Goal: Transaction & Acquisition: Purchase product/service

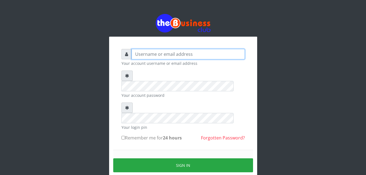
type input "[EMAIL_ADDRESS][DOMAIN_NAME]"
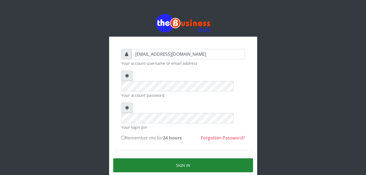
click at [182, 159] on button "Sign in" at bounding box center [183, 166] width 140 height 14
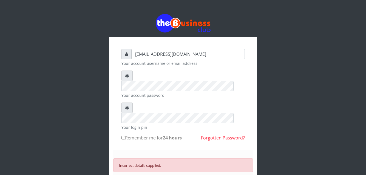
click at [124, 136] on input "Remember me for 24 hours" at bounding box center [123, 138] width 4 height 4
checkbox input "true"
click at [268, 99] on div "azorolove740@gmail.com Your account username or email address Your account pass…" at bounding box center [183, 128] width 312 height 256
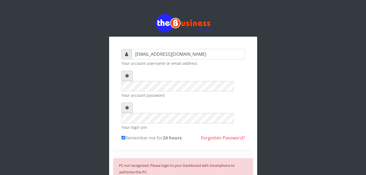
click at [277, 43] on div "azorolove740@gmail.com Your account username or email address Your account pass…" at bounding box center [183, 128] width 312 height 256
drag, startPoint x: 294, startPoint y: 40, endPoint x: 285, endPoint y: 46, distance: 10.6
click at [285, 46] on div "azorolove740@gmail.com Your account username or email address Your account pass…" at bounding box center [183, 128] width 312 height 256
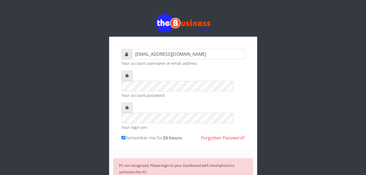
click at [222, 17] on div at bounding box center [183, 23] width 148 height 18
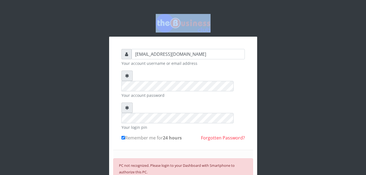
click at [222, 17] on div at bounding box center [183, 23] width 148 height 18
drag, startPoint x: 222, startPoint y: 17, endPoint x: 276, endPoint y: 54, distance: 65.5
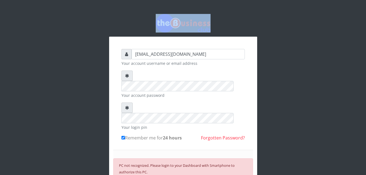
click at [276, 54] on div "azorolove740@gmail.com Your account username or email address Your account pass…" at bounding box center [183, 128] width 312 height 256
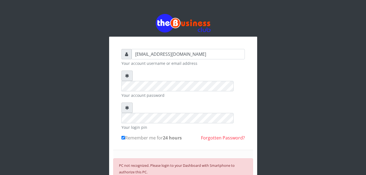
click at [293, 96] on div "azorolove740@gmail.com Your account username or email address Your account pass…" at bounding box center [183, 128] width 312 height 256
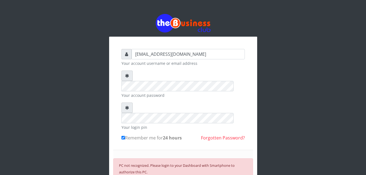
drag, startPoint x: 293, startPoint y: 96, endPoint x: 292, endPoint y: 93, distance: 3.9
click at [292, 93] on div "azorolove740@gmail.com Your account username or email address Your account pass…" at bounding box center [183, 128] width 312 height 256
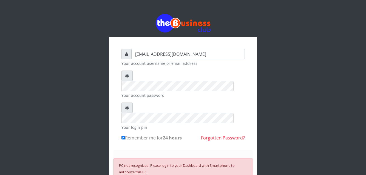
click at [292, 93] on div "azorolove740@gmail.com Your account username or email address Your account pass…" at bounding box center [183, 128] width 312 height 256
drag, startPoint x: 292, startPoint y: 93, endPoint x: 231, endPoint y: 106, distance: 62.8
click at [231, 106] on div "azorolove740@gmail.com Your account username or email address Your account pass…" at bounding box center [183, 128] width 312 height 256
click at [280, 93] on div "azorolove740@gmail.com Your account username or email address Your account pass…" at bounding box center [183, 128] width 312 height 256
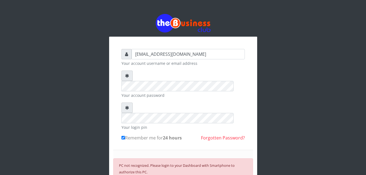
click at [280, 93] on div "azorolove740@gmail.com Your account username or email address Your account pass…" at bounding box center [183, 128] width 312 height 256
click at [280, 92] on div "azorolove740@gmail.com Your account username or email address Your account pass…" at bounding box center [183, 128] width 312 height 256
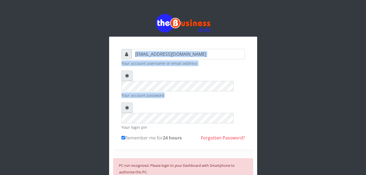
drag, startPoint x: 280, startPoint y: 93, endPoint x: 264, endPoint y: 47, distance: 48.2
click at [264, 47] on div "azorolove740@gmail.com Your account username or email address Your account pass…" at bounding box center [183, 128] width 312 height 256
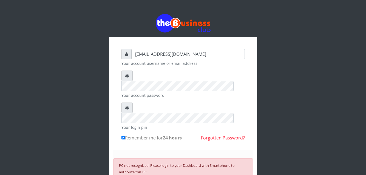
click at [264, 47] on div "azorolove740@gmail.com Your account username or email address Your account pass…" at bounding box center [183, 128] width 312 height 256
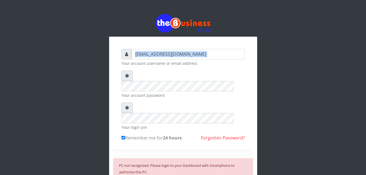
click at [264, 47] on div "azorolove740@gmail.com Your account username or email address Your account pass…" at bounding box center [183, 128] width 312 height 256
click at [42, 130] on div "azorolove740@gmail.com Your account username or email address Your account pass…" at bounding box center [183, 128] width 312 height 256
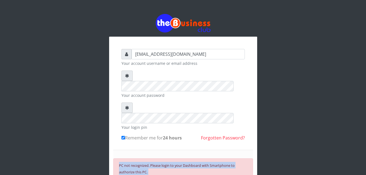
click at [42, 130] on div "azorolove740@gmail.com Your account username or email address Your account pass…" at bounding box center [183, 128] width 312 height 256
drag, startPoint x: 42, startPoint y: 130, endPoint x: 79, endPoint y: 146, distance: 40.1
click at [79, 146] on div "azorolove740@gmail.com Your account username or email address Your account pass…" at bounding box center [183, 128] width 312 height 256
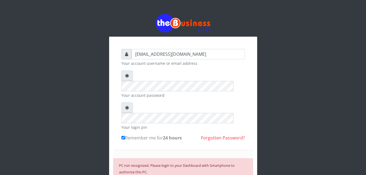
click at [285, 69] on div "azorolove740@gmail.com Your account username or email address Your account pass…" at bounding box center [183, 128] width 312 height 256
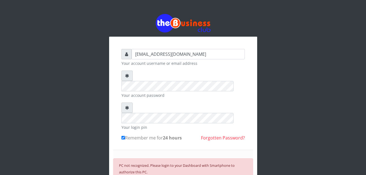
click at [285, 69] on div "azorolove740@gmail.com Your account username or email address Your account pass…" at bounding box center [183, 128] width 312 height 256
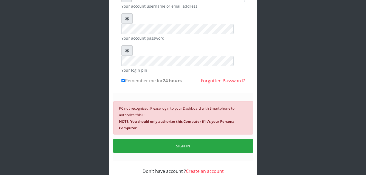
scroll to position [59, 0]
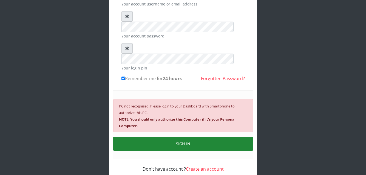
click at [168, 137] on button "SIGN IN" at bounding box center [183, 144] width 140 height 14
click at [184, 137] on button "SIGN IN" at bounding box center [183, 144] width 140 height 14
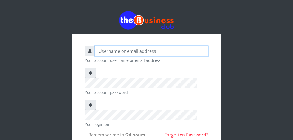
type input "[EMAIL_ADDRESS][DOMAIN_NAME]"
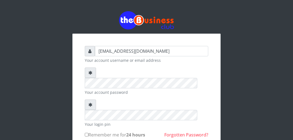
click at [87, 133] on input "Remember me for 24 hours" at bounding box center [87, 135] width 4 height 4
checkbox input "true"
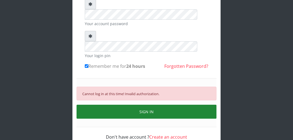
click at [153, 105] on button "SIGN IN" at bounding box center [146, 112] width 140 height 14
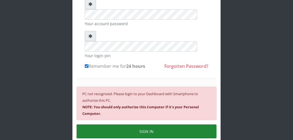
click at [149, 125] on button "SIGN IN" at bounding box center [146, 132] width 140 height 14
click at [150, 125] on button "SIGN IN" at bounding box center [146, 132] width 140 height 14
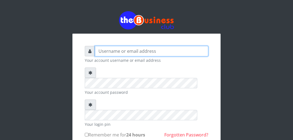
type input "[EMAIL_ADDRESS][DOMAIN_NAME]"
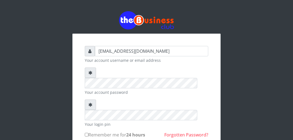
click at [86, 133] on input "Remember me for 24 hours" at bounding box center [87, 135] width 4 height 4
checkbox input "true"
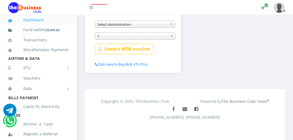
scroll to position [151, 0]
click at [65, 96] on link "Data" at bounding box center [38, 89] width 60 height 14
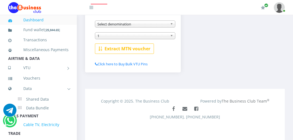
click at [34, 131] on link "Cable TV, Electricity" at bounding box center [38, 125] width 60 height 13
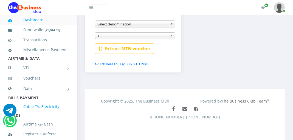
click at [34, 131] on link "Airtime -2- Cash" at bounding box center [38, 124] width 60 height 13
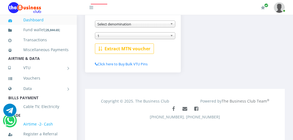
click at [34, 131] on link "Airtime -2- Cash" at bounding box center [38, 124] width 60 height 13
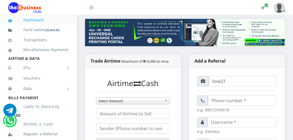
scroll to position [65, 0]
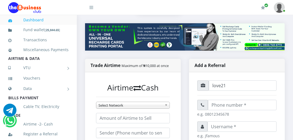
drag, startPoint x: 294, startPoint y: 1, endPoint x: 69, endPoint y: 25, distance: 226.6
click at [69, 25] on li "Fund wallet [ 25,844.65 ]" at bounding box center [38, 30] width 77 height 10
click at [12, 127] on icon at bounding box center [15, 125] width 15 height 4
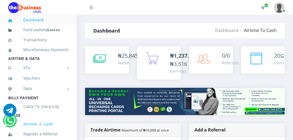
click at [11, 127] on icon at bounding box center [15, 125] width 15 height 4
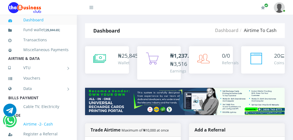
click at [11, 127] on icon at bounding box center [15, 125] width 15 height 4
click at [33, 40] on link "Transactions" at bounding box center [38, 40] width 60 height 13
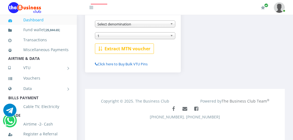
click at [110, 64] on link "Click here to Buy Bulk VTU Pins" at bounding box center [121, 64] width 53 height 5
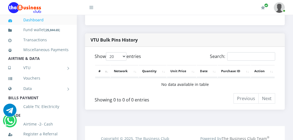
scroll to position [273, 0]
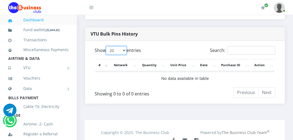
click at [125, 55] on select "20 50 100 All" at bounding box center [116, 50] width 21 height 8
click at [135, 85] on td "No data available in table" at bounding box center [184, 78] width 179 height 13
click at [129, 71] on th "Network" at bounding box center [124, 65] width 28 height 12
click at [123, 69] on th "Network" at bounding box center [124, 65] width 28 height 12
click at [124, 71] on th "Network" at bounding box center [124, 65] width 28 height 12
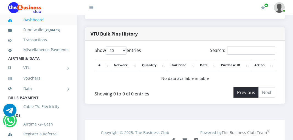
click at [249, 97] on li "Previous" at bounding box center [245, 92] width 25 height 10
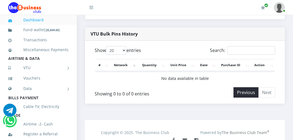
click at [249, 97] on li "Previous" at bounding box center [245, 92] width 25 height 10
click at [35, 20] on link "Dashboard" at bounding box center [38, 20] width 60 height 13
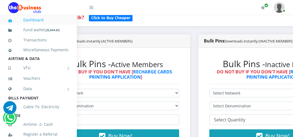
scroll to position [147, 44]
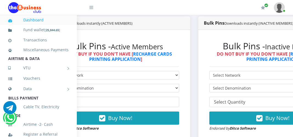
click at [37, 20] on link "Dashboard" at bounding box center [38, 20] width 60 height 13
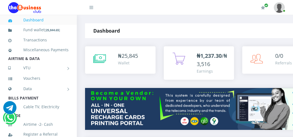
scroll to position [126, 0]
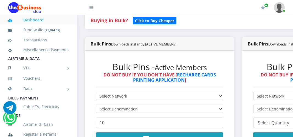
click at [223, 81] on h6 "DO NOT BUY IF YOU DON'T HAVE [ RECHARGE CARDS PRINTING APPLICATION ]" at bounding box center [159, 77] width 127 height 10
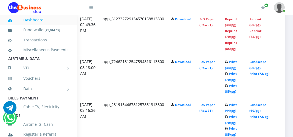
scroll to position [340, 114]
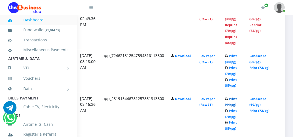
click at [229, 98] on link "Print (44/pg)" at bounding box center [231, 102] width 12 height 10
click at [211, 61] on link "PoS Paper (RawBT)" at bounding box center [206, 59] width 15 height 10
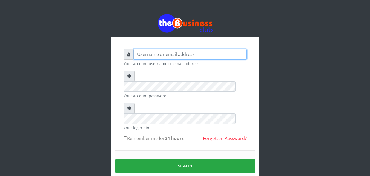
type input "[EMAIL_ADDRESS][DOMAIN_NAME]"
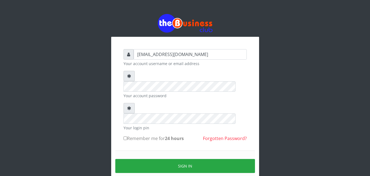
click at [126, 136] on input "Remember me for 24 hours" at bounding box center [126, 138] width 4 height 4
checkbox input "true"
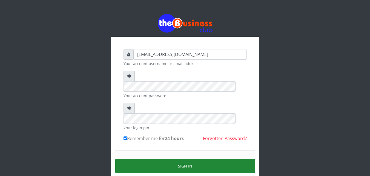
click at [169, 159] on button "Sign in" at bounding box center [185, 166] width 140 height 14
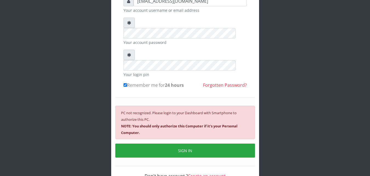
scroll to position [59, 0]
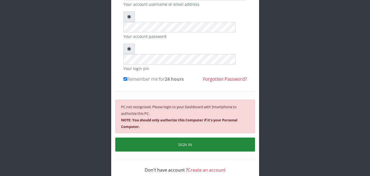
click at [189, 137] on button "SIGN IN" at bounding box center [185, 144] width 140 height 14
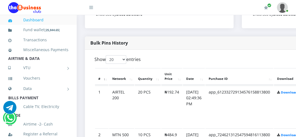
scroll to position [279, 0]
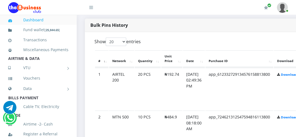
click at [262, 76] on td "app_612332729134576158813800" at bounding box center [240, 89] width 68 height 42
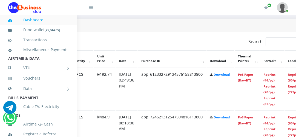
scroll to position [279, 85]
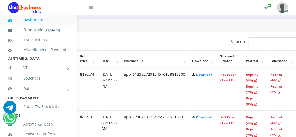
click at [281, 76] on link "Reprint (60/pg)" at bounding box center [276, 78] width 12 height 10
click at [209, 73] on link "Download" at bounding box center [204, 75] width 16 height 4
click at [210, 75] on link "Download" at bounding box center [204, 75] width 16 height 4
click at [257, 75] on link "Reprint (44/pg)" at bounding box center [252, 78] width 12 height 10
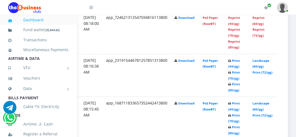
scroll to position [378, 110]
drag, startPoint x: 234, startPoint y: 49, endPoint x: 168, endPoint y: 48, distance: 65.8
click at [234, 49] on link "Reprint (85/pg)" at bounding box center [234, 44] width 12 height 10
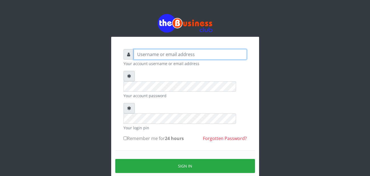
type input "[EMAIL_ADDRESS][DOMAIN_NAME]"
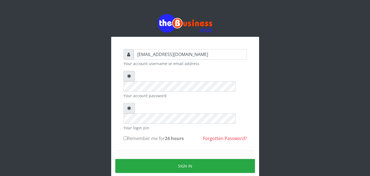
click at [126, 136] on input "Remember me for 24 hours" at bounding box center [126, 138] width 4 height 4
checkbox input "true"
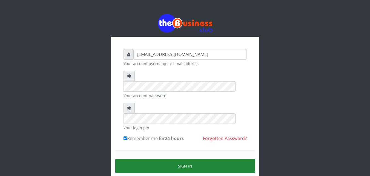
click at [155, 159] on button "Sign in" at bounding box center [185, 166] width 140 height 14
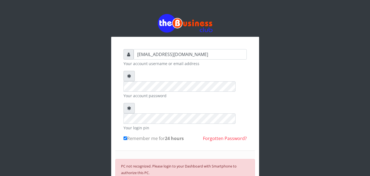
scroll to position [59, 0]
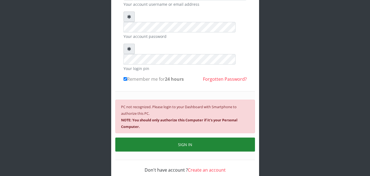
click at [198, 137] on button "SIGN IN" at bounding box center [185, 144] width 140 height 14
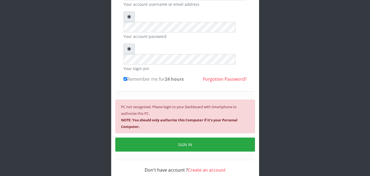
click at [78, 123] on div "[EMAIL_ADDRESS][DOMAIN_NAME] Your account username or email address Your accoun…" at bounding box center [185, 69] width 312 height 256
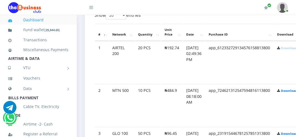
click at [205, 50] on td "[DATE] 02:49:36 PM" at bounding box center [194, 62] width 22 height 42
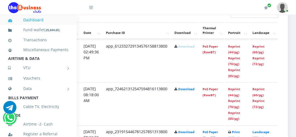
scroll to position [305, 108]
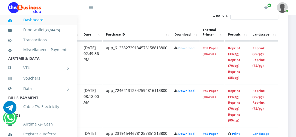
click at [267, 35] on th "Landscape" at bounding box center [263, 32] width 29 height 17
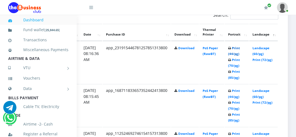
click at [237, 54] on link "Print (44/pg)" at bounding box center [234, 51] width 12 height 10
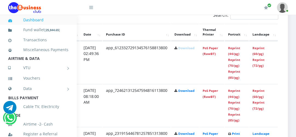
click at [238, 35] on th "Portrait" at bounding box center [237, 32] width 24 height 17
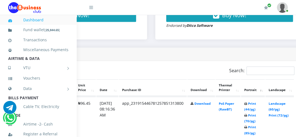
scroll to position [250, 95]
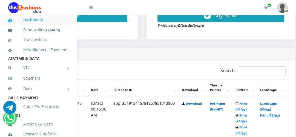
click at [275, 91] on th "Landscape" at bounding box center [271, 87] width 29 height 17
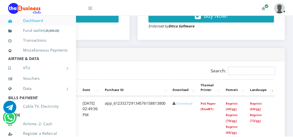
scroll to position [250, 110]
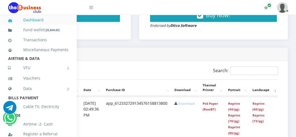
click at [177, 104] on icon at bounding box center [176, 103] width 3 height 3
click at [236, 105] on link "Reprint (44/pg)" at bounding box center [234, 107] width 12 height 10
click at [236, 110] on link "Reprint (44/pg)" at bounding box center [234, 107] width 12 height 10
click at [263, 91] on th "Landscape" at bounding box center [263, 87] width 29 height 17
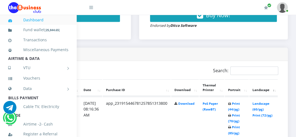
click at [275, 93] on th "Landscape" at bounding box center [263, 87] width 29 height 17
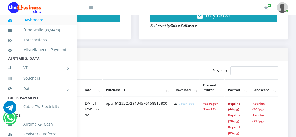
click at [233, 110] on link "Reprint (44/pg)" at bounding box center [234, 107] width 12 height 10
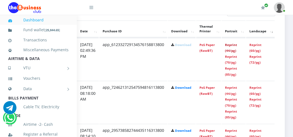
scroll to position [311, 110]
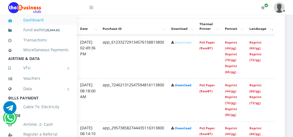
click at [39, 18] on link "Dashboard" at bounding box center [38, 20] width 60 height 13
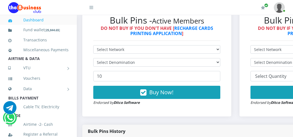
scroll to position [173, 0]
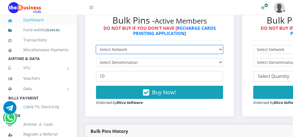
click at [223, 49] on select "Select Network MTN Globacom 9Mobile Airtel" at bounding box center [159, 49] width 127 height 8
select select "MTN"
click at [96, 46] on select "Select Network MTN Globacom 9Mobile Airtel" at bounding box center [159, 49] width 127 height 8
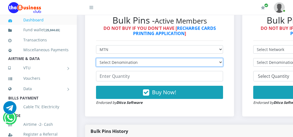
click at [223, 64] on select "Select Denomination MTN NGN100 - ₦96.94 MTN NGN200 - ₦193.88 MTN NGN400 - ₦387.…" at bounding box center [159, 62] width 127 height 8
select select "193.88-200"
click at [96, 59] on select "Select Denomination MTN NGN100 - ₦96.94 MTN NGN200 - ₦193.88 MTN NGN400 - ₦387.…" at bounding box center [159, 62] width 127 height 8
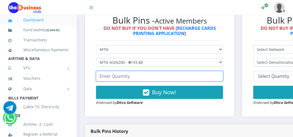
click at [173, 78] on input "number" at bounding box center [159, 76] width 127 height 10
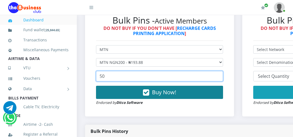
type input "50"
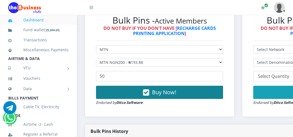
click at [168, 91] on span "Buy Now!" at bounding box center [164, 92] width 24 height 7
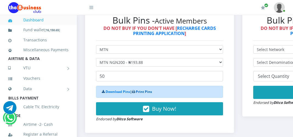
click at [150, 93] on link "Print Pins" at bounding box center [144, 91] width 16 height 5
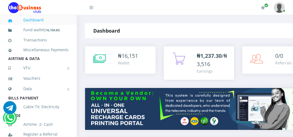
select select "MTN"
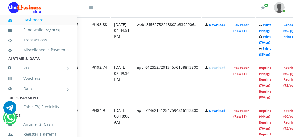
scroll to position [329, 79]
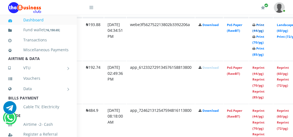
click at [264, 25] on link "Print (44/pg)" at bounding box center [258, 28] width 12 height 10
click at [27, 18] on link "Dashboard" at bounding box center [38, 20] width 60 height 13
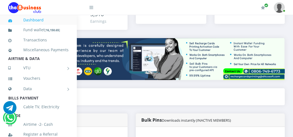
scroll to position [79, 114]
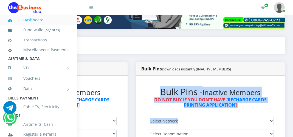
drag, startPoint x: 289, startPoint y: 136, endPoint x: 227, endPoint y: 128, distance: 62.0
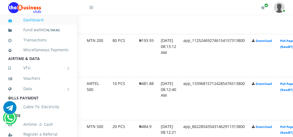
scroll to position [580, 26]
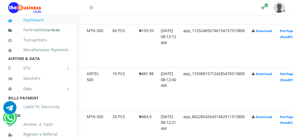
click at [75, 14] on link at bounding box center [42, 7] width 69 height 15
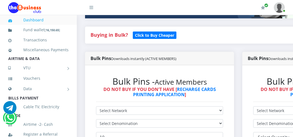
scroll to position [119, 0]
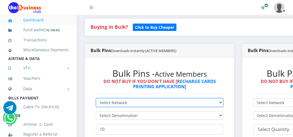
click at [223, 103] on select "Select Network MTN Globacom 9Mobile Airtel" at bounding box center [159, 102] width 127 height 8
select select "Airtel"
click at [96, 99] on select "Select Network MTN Globacom 9Mobile Airtel" at bounding box center [159, 102] width 127 height 8
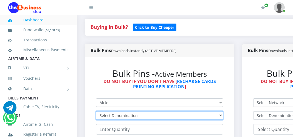
click at [223, 116] on select "Select Denomination Airtel NGN100 - ₦96.36 Airtel NGN200 - ₦192.72 Airtel NGN50…" at bounding box center [159, 115] width 127 height 8
select select "192.72-200"
click at [96, 112] on select "Select Denomination Airtel NGN100 - ₦96.36 Airtel NGN200 - ₦192.72 Airtel NGN50…" at bounding box center [159, 115] width 127 height 8
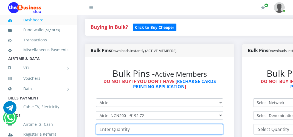
click at [181, 131] on input "number" at bounding box center [159, 129] width 127 height 10
click at [198, 130] on input "number" at bounding box center [159, 129] width 127 height 10
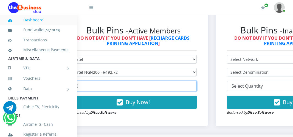
scroll to position [163, 26]
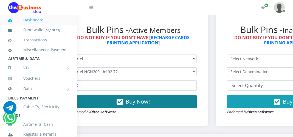
click at [147, 100] on span "Buy Now!" at bounding box center [138, 101] width 24 height 7
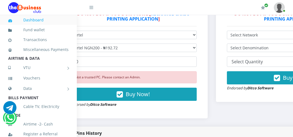
scroll to position [184, 26]
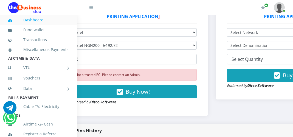
click at [290, 137] on div "Bulk Pins History" at bounding box center [212, 130] width 306 height 13
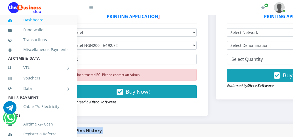
click at [290, 137] on div "Bulk Pins History" at bounding box center [212, 130] width 306 height 13
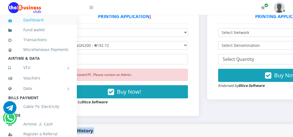
scroll to position [184, 0]
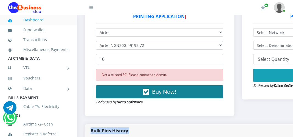
click at [165, 91] on span "Buy Now!" at bounding box center [164, 91] width 24 height 7
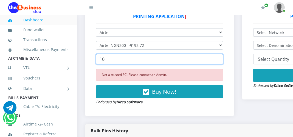
click at [108, 61] on input "10" at bounding box center [159, 59] width 127 height 10
type input "1"
type input "5"
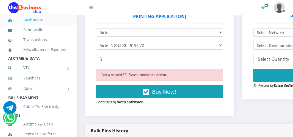
click at [125, 75] on div "Not a trusted PC. Please contact an Admin." at bounding box center [159, 75] width 127 height 12
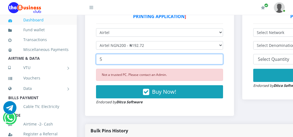
click at [102, 61] on input "5" at bounding box center [159, 59] width 127 height 10
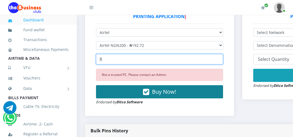
type input "8"
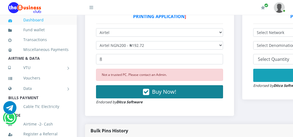
click at [160, 92] on span "Buy Now!" at bounding box center [164, 91] width 24 height 7
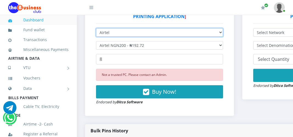
click at [223, 31] on select "Select Network MTN Globacom 9Mobile Airtel" at bounding box center [159, 32] width 127 height 8
select select "MTN"
click at [96, 29] on select "Select Network MTN Globacom 9Mobile Airtel" at bounding box center [159, 32] width 127 height 8
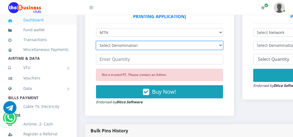
click at [223, 46] on select "Select Denomination MTN NGN100 - ₦96.99 MTN NGN200 - ₦193.98 MTN NGN400 - ₦387.…" at bounding box center [159, 45] width 127 height 8
select select "96.99-100"
click at [96, 42] on select "Select Denomination MTN NGN100 - ₦96.99 MTN NGN200 - ₦193.98 MTN NGN400 - ₦387.…" at bounding box center [159, 45] width 127 height 8
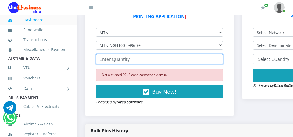
click at [155, 64] on input "number" at bounding box center [159, 59] width 127 height 10
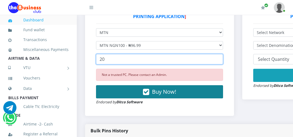
type input "20"
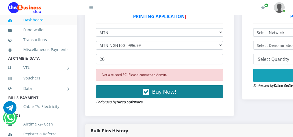
click at [155, 93] on span "Buy Now!" at bounding box center [164, 91] width 24 height 7
click at [186, 96] on button "Buy Now!" at bounding box center [159, 91] width 127 height 13
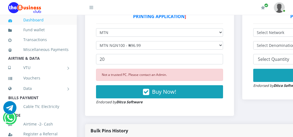
click at [178, 114] on div "Bulk Pins - Active Members DO NOT BUY IF YOU DON'T HAVE [ RECHARGE CARDS PRINTI…" at bounding box center [159, 51] width 149 height 129
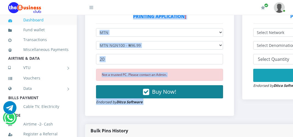
drag, startPoint x: 178, startPoint y: 114, endPoint x: 185, endPoint y: 87, distance: 27.8
click at [185, 87] on div "Bulk Pins - Active Members DO NOT BUY IF YOU DON'T HAVE [ RECHARGE CARDS PRINTI…" at bounding box center [159, 51] width 149 height 129
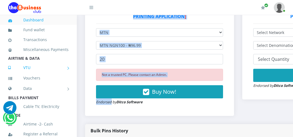
click at [64, 73] on link "VTU" at bounding box center [38, 68] width 60 height 14
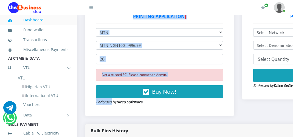
click at [44, 19] on link "Dashboard" at bounding box center [38, 20] width 60 height 13
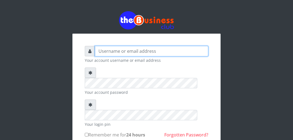
type input "[EMAIL_ADDRESS][DOMAIN_NAME]"
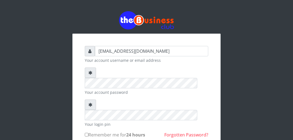
click at [255, 53] on div "[EMAIL_ADDRESS][DOMAIN_NAME] Your account username or email address Your accoun…" at bounding box center [146, 106] width 263 height 212
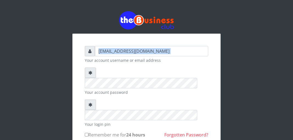
click at [255, 53] on div "[EMAIL_ADDRESS][DOMAIN_NAME] Your account username or email address Your accoun…" at bounding box center [146, 106] width 263 height 212
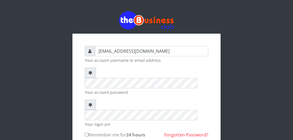
click at [86, 133] on input "Remember me for 24 hours" at bounding box center [87, 135] width 4 height 4
checkbox input "true"
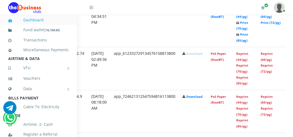
scroll to position [343, 96]
